Goal: Find specific page/section: Find specific page/section

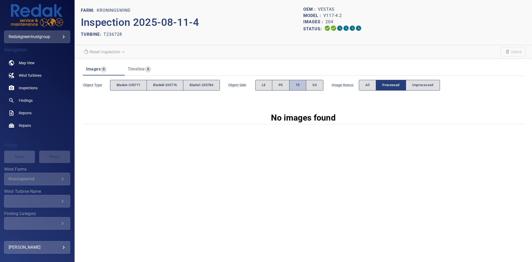
click at [303, 87] on button "TE" at bounding box center [297, 85] width 17 height 11
click at [133, 90] on button "bladeA-235771" at bounding box center [128, 85] width 37 height 11
click at [368, 81] on button "All" at bounding box center [367, 85] width 17 height 11
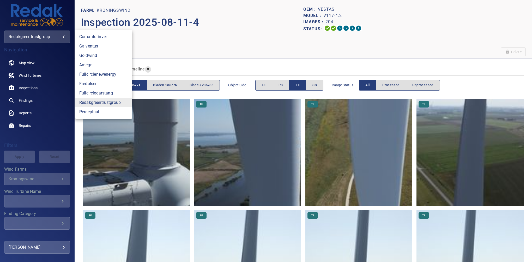
click at [32, 38] on body "**********" at bounding box center [266, 131] width 532 height 262
click at [110, 74] on link "fullcirclenewenergy" at bounding box center [103, 74] width 57 height 9
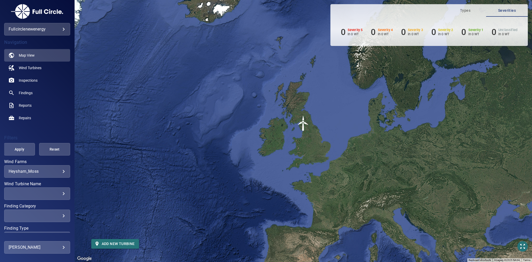
click at [44, 27] on body "**********" at bounding box center [266, 131] width 532 height 262
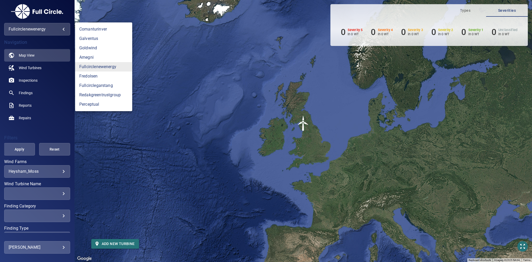
click at [44, 27] on div at bounding box center [266, 131] width 532 height 262
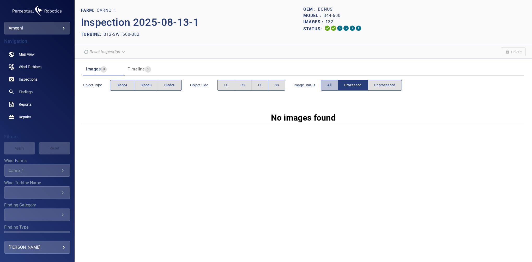
click at [323, 84] on button "All" at bounding box center [329, 85] width 17 height 11
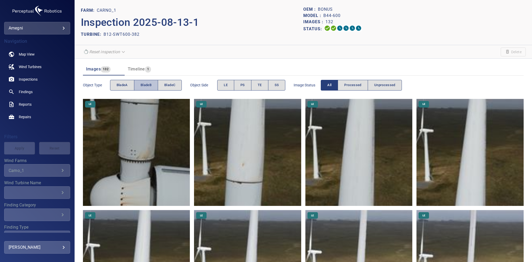
click at [153, 85] on button "bladeB" at bounding box center [146, 85] width 24 height 11
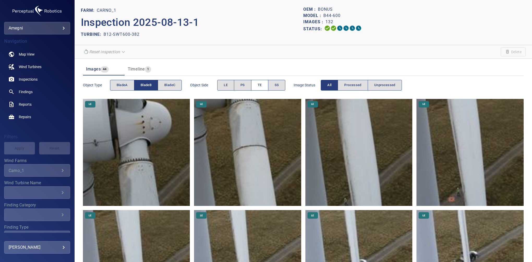
click at [260, 85] on span "TE" at bounding box center [260, 85] width 4 height 6
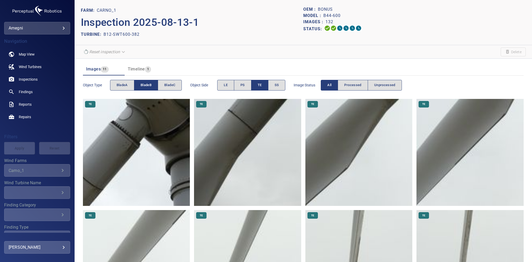
scroll to position [96, 0]
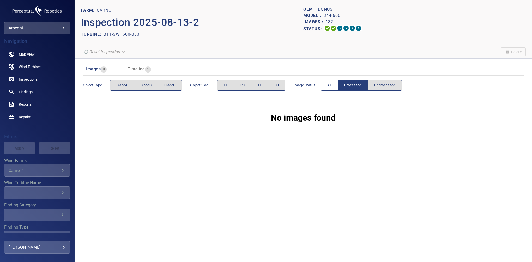
click at [328, 83] on span "All" at bounding box center [330, 85] width 4 height 6
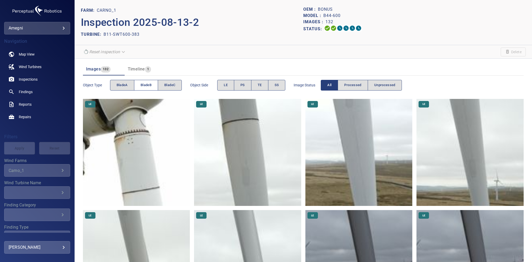
click at [151, 86] on span "bladeB" at bounding box center [146, 85] width 11 height 6
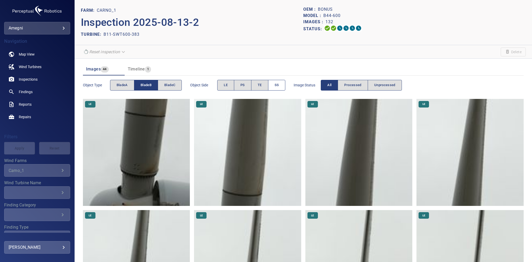
click at [275, 87] on span "SS" at bounding box center [277, 85] width 4 height 6
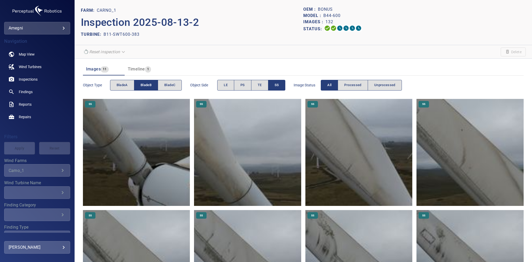
click at [277, 86] on span "SS" at bounding box center [277, 85] width 4 height 6
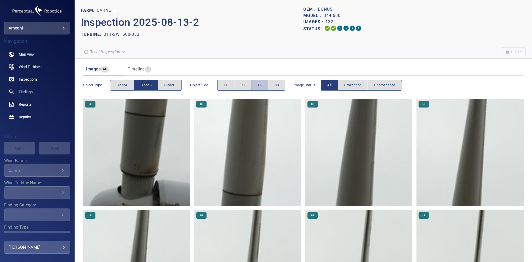
click at [257, 87] on button "TE" at bounding box center [259, 85] width 17 height 11
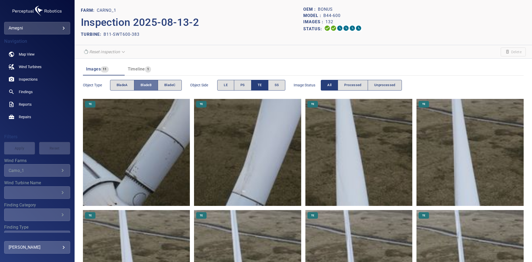
click at [150, 87] on button "bladeB" at bounding box center [146, 85] width 24 height 11
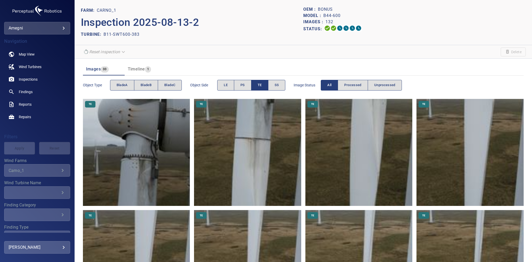
drag, startPoint x: 150, startPoint y: 87, endPoint x: 183, endPoint y: 88, distance: 33.9
click at [172, 89] on button "bladeC" at bounding box center [170, 85] width 24 height 11
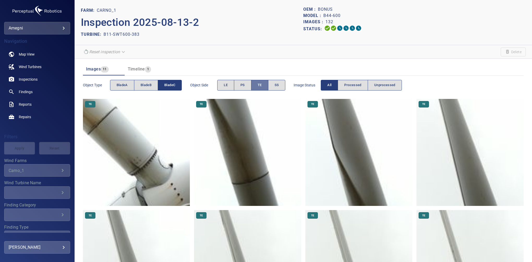
click at [260, 84] on span "TE" at bounding box center [260, 85] width 4 height 6
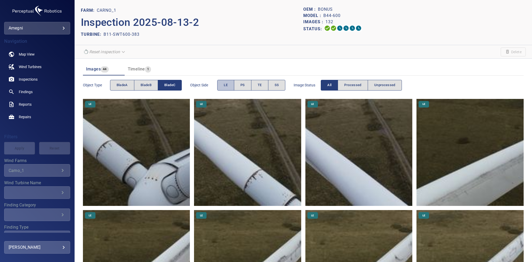
click at [219, 86] on button "LE" at bounding box center [225, 85] width 17 height 11
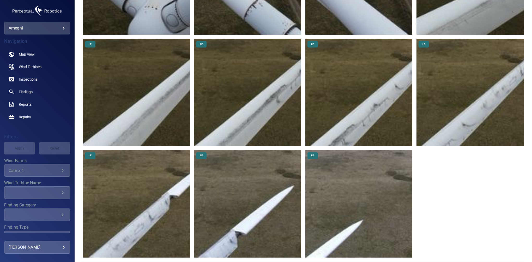
scroll to position [176, 0]
